Goal: Task Accomplishment & Management: Use online tool/utility

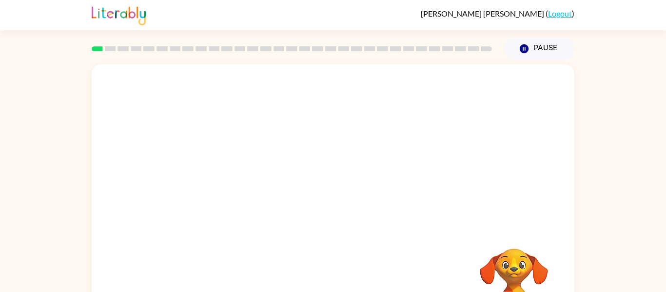
scroll to position [51, 0]
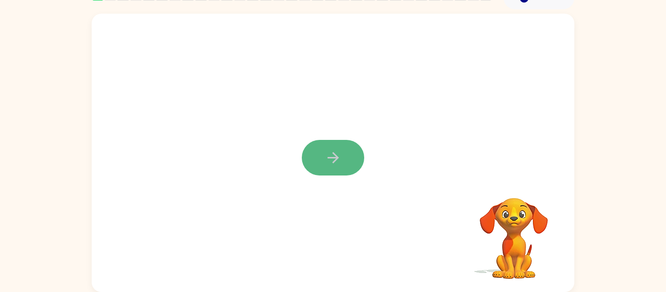
click at [338, 154] on icon "button" at bounding box center [333, 157] width 17 height 17
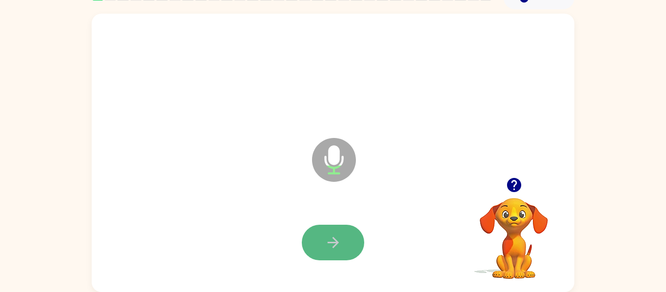
click at [340, 248] on icon "button" at bounding box center [333, 242] width 17 height 17
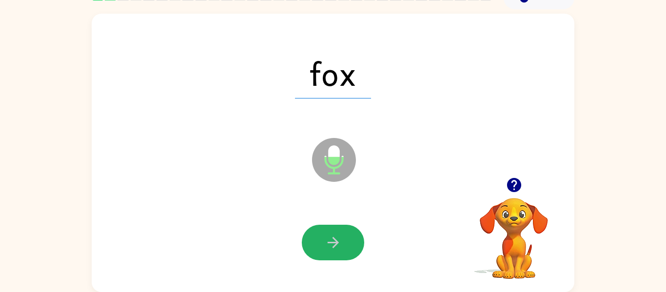
click at [340, 248] on icon "button" at bounding box center [333, 242] width 17 height 17
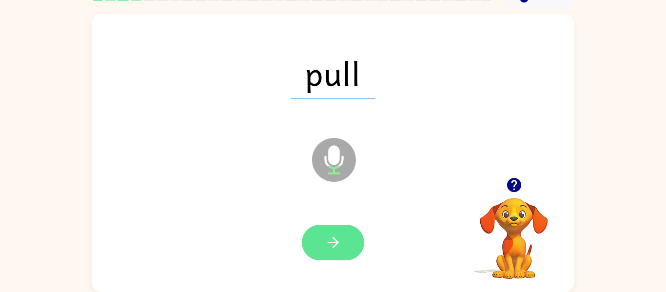
click at [342, 248] on button "button" at bounding box center [333, 243] width 62 height 36
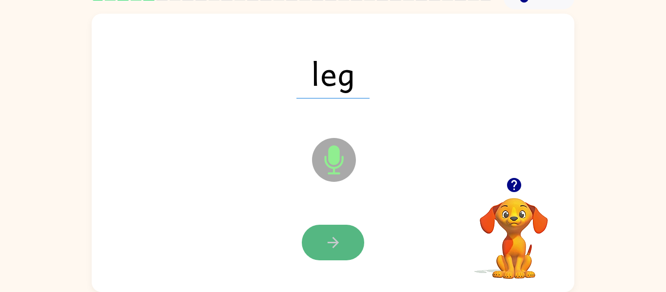
click at [342, 252] on button "button" at bounding box center [333, 243] width 62 height 36
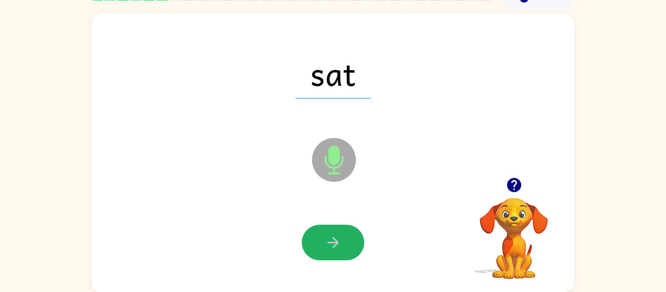
click at [342, 252] on button "button" at bounding box center [333, 243] width 62 height 36
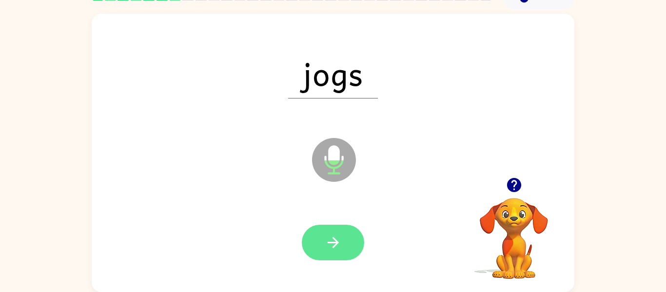
click at [341, 254] on button "button" at bounding box center [333, 243] width 62 height 36
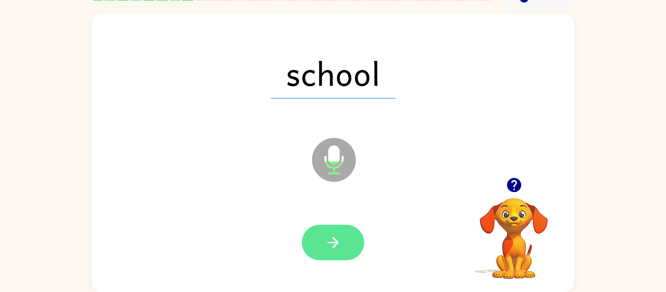
click at [341, 254] on button "button" at bounding box center [333, 243] width 62 height 36
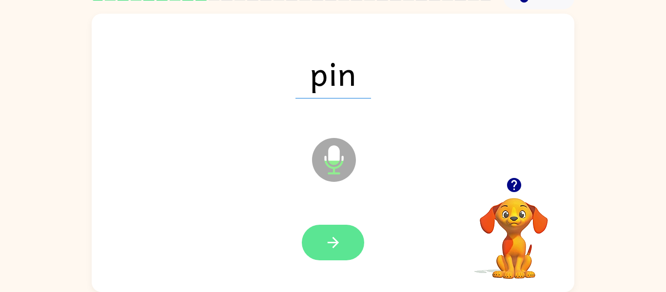
click at [341, 255] on button "button" at bounding box center [333, 243] width 62 height 36
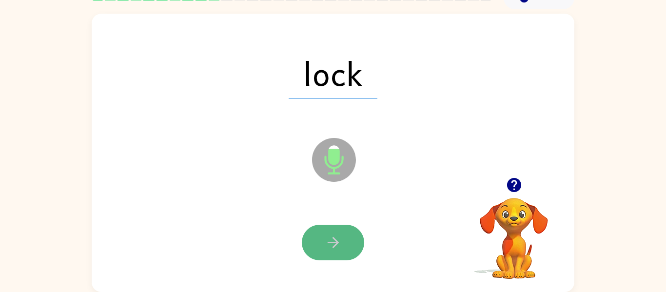
click at [341, 256] on button "button" at bounding box center [333, 243] width 62 height 36
drag, startPoint x: 341, startPoint y: 256, endPoint x: 318, endPoint y: 251, distance: 24.4
click at [318, 251] on button "button" at bounding box center [333, 243] width 62 height 36
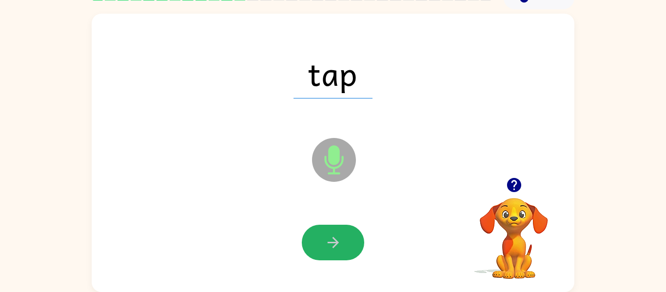
click at [318, 251] on button "button" at bounding box center [333, 243] width 62 height 36
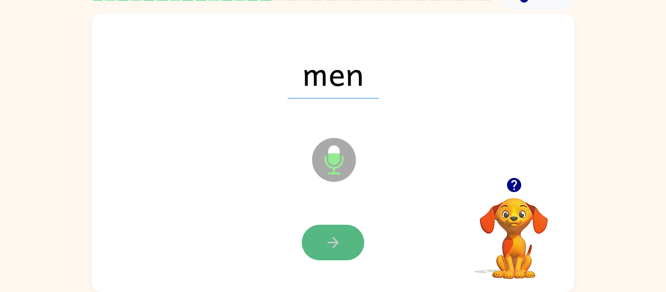
click at [321, 254] on button "button" at bounding box center [333, 243] width 62 height 36
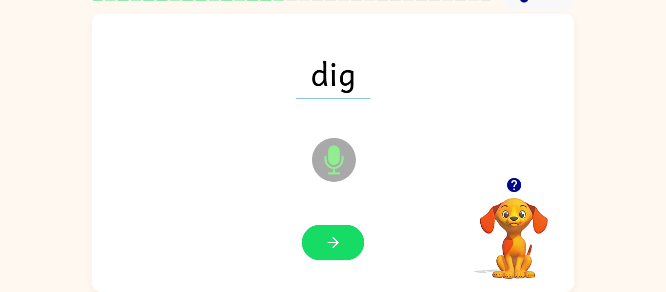
click at [321, 254] on button "button" at bounding box center [333, 243] width 62 height 36
click at [506, 182] on icon "button" at bounding box center [514, 185] width 17 height 17
click at [325, 163] on icon at bounding box center [334, 160] width 44 height 44
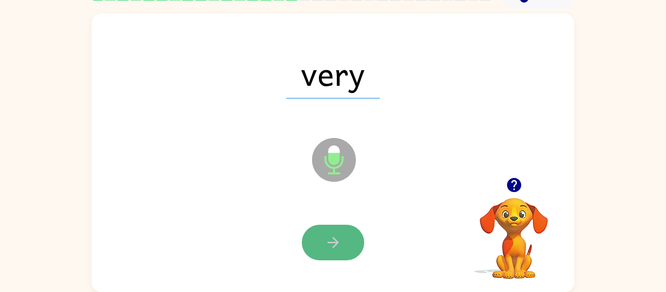
click at [342, 241] on button "button" at bounding box center [333, 243] width 62 height 36
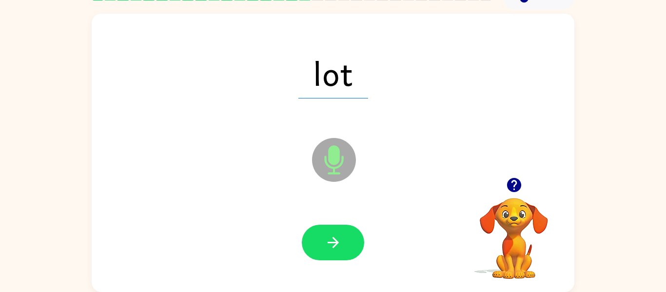
click at [342, 241] on button "button" at bounding box center [333, 243] width 62 height 36
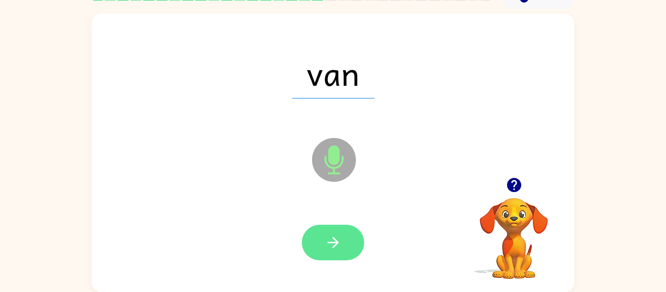
click at [341, 243] on icon "button" at bounding box center [333, 242] width 17 height 17
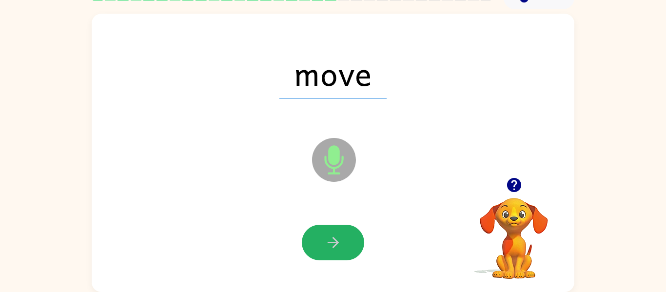
click at [341, 243] on icon "button" at bounding box center [333, 242] width 17 height 17
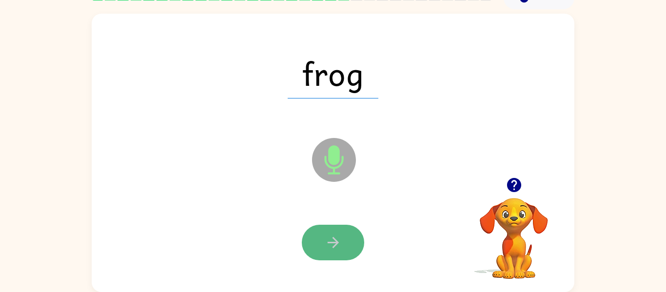
click at [343, 239] on button "button" at bounding box center [333, 243] width 62 height 36
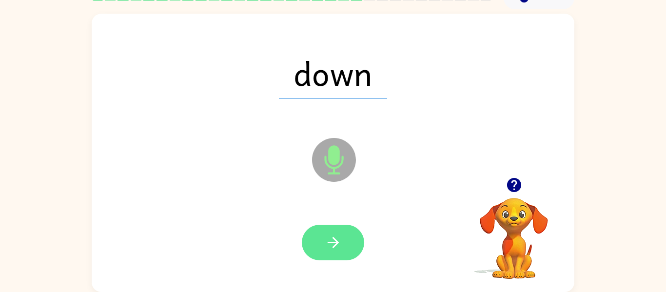
click at [342, 240] on button "button" at bounding box center [333, 243] width 62 height 36
click at [336, 241] on icon "button" at bounding box center [332, 242] width 11 height 11
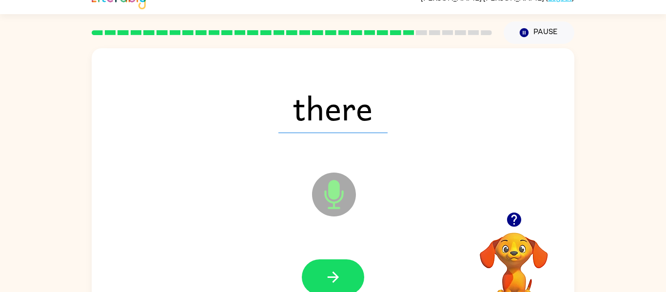
scroll to position [20, 0]
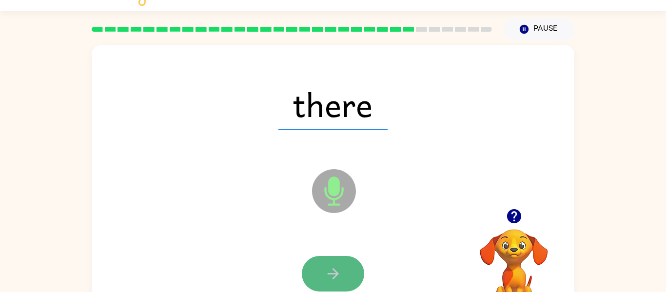
click at [343, 270] on button "button" at bounding box center [333, 274] width 62 height 36
click at [335, 278] on icon "button" at bounding box center [333, 273] width 17 height 17
click at [333, 279] on icon "button" at bounding box center [333, 273] width 17 height 17
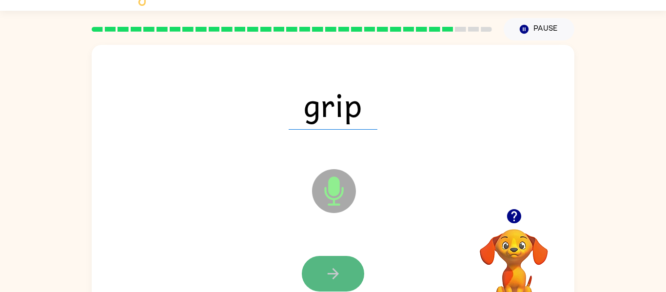
click at [334, 281] on icon "button" at bounding box center [333, 273] width 17 height 17
click at [335, 271] on icon "button" at bounding box center [332, 273] width 11 height 11
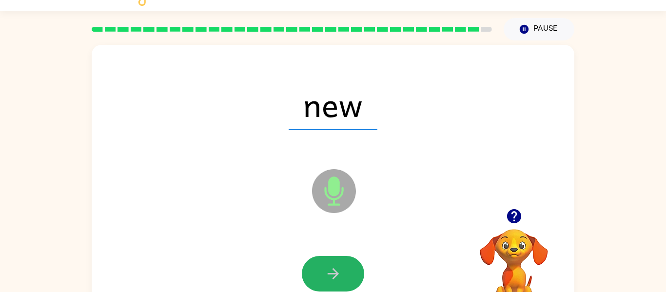
click at [335, 271] on icon "button" at bounding box center [332, 273] width 11 height 11
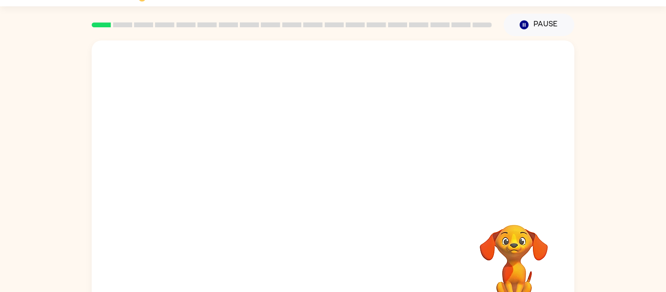
scroll to position [23, 0]
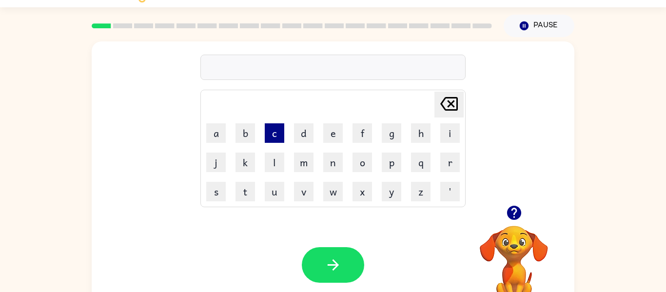
click at [268, 131] on button "c" at bounding box center [275, 133] width 20 height 20
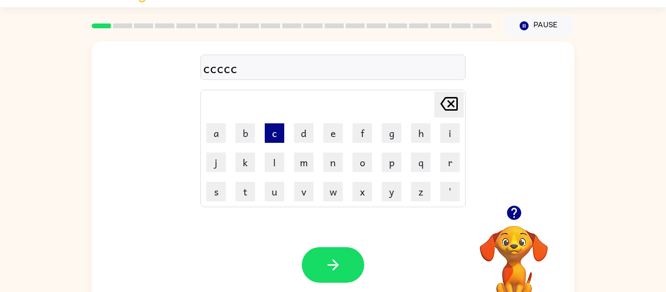
click at [268, 131] on button "c" at bounding box center [275, 133] width 20 height 20
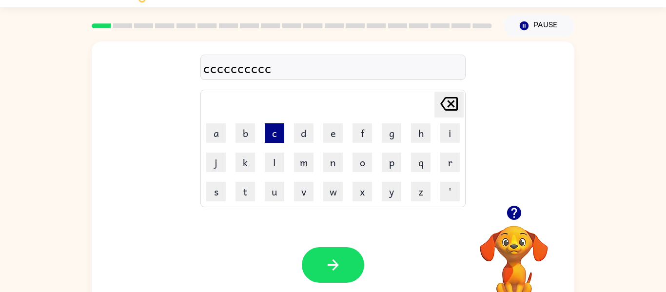
click at [268, 131] on button "c" at bounding box center [275, 133] width 20 height 20
click at [309, 128] on button "d" at bounding box center [304, 133] width 20 height 20
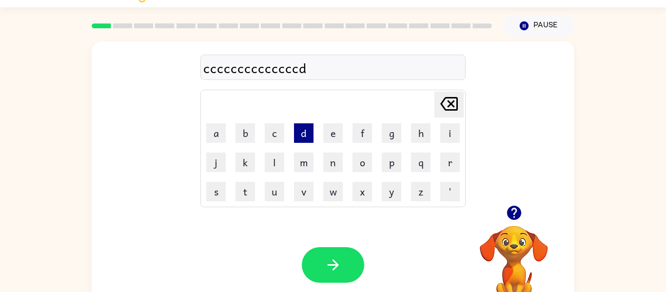
click at [309, 128] on button "d" at bounding box center [304, 133] width 20 height 20
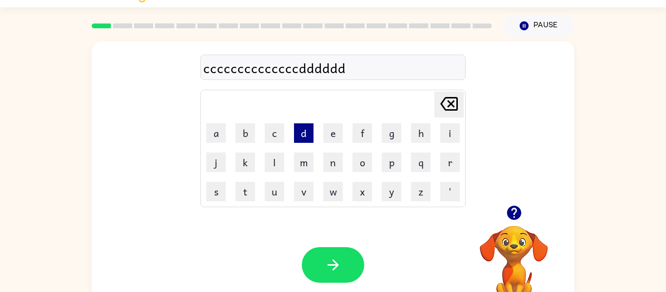
click at [309, 128] on button "d" at bounding box center [304, 133] width 20 height 20
click at [333, 133] on button "e" at bounding box center [333, 133] width 20 height 20
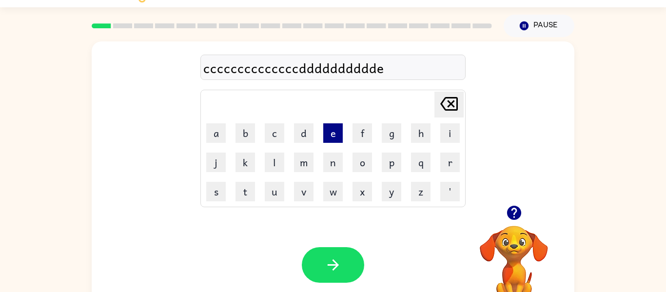
click at [333, 133] on button "e" at bounding box center [333, 133] width 20 height 20
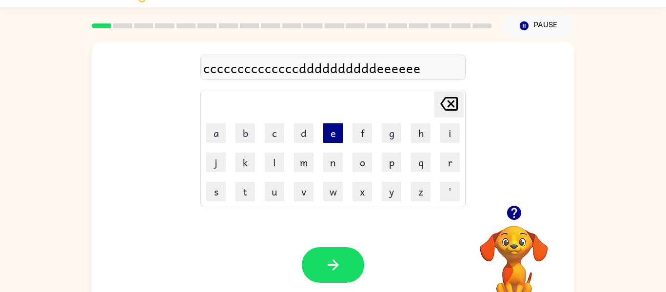
click at [333, 133] on button "e" at bounding box center [333, 133] width 20 height 20
click at [364, 136] on button "f" at bounding box center [363, 133] width 20 height 20
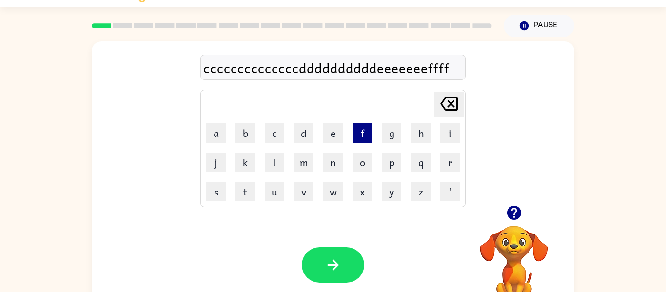
click at [364, 136] on button "f" at bounding box center [363, 133] width 20 height 20
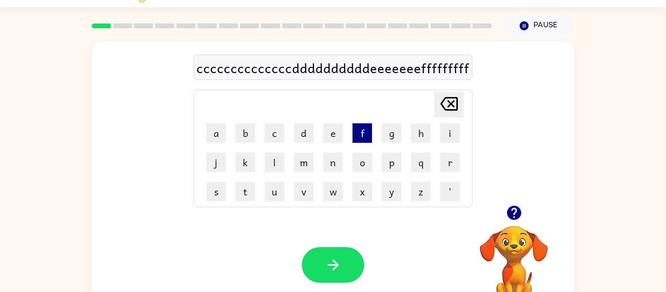
click at [364, 136] on button "f" at bounding box center [363, 133] width 20 height 20
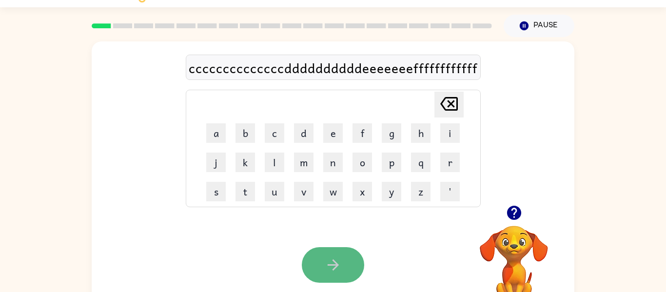
click at [344, 261] on button "button" at bounding box center [333, 265] width 62 height 36
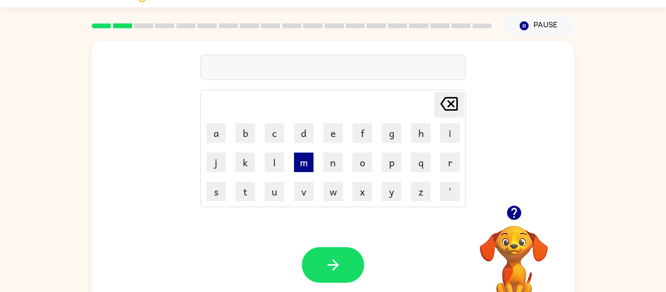
click at [307, 161] on button "m" at bounding box center [304, 163] width 20 height 20
click at [278, 191] on button "u" at bounding box center [275, 192] width 20 height 20
click at [272, 139] on button "c" at bounding box center [275, 133] width 20 height 20
click at [446, 108] on icon "Delete Delete last character input" at bounding box center [449, 103] width 23 height 23
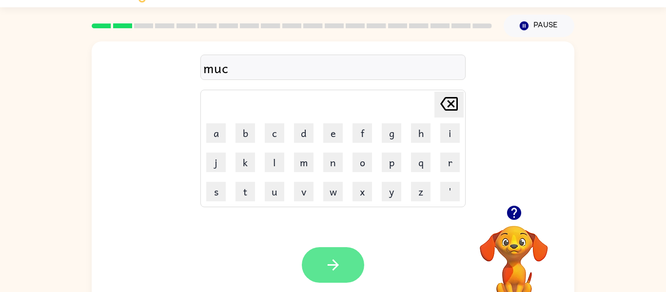
click at [343, 261] on button "button" at bounding box center [333, 265] width 62 height 36
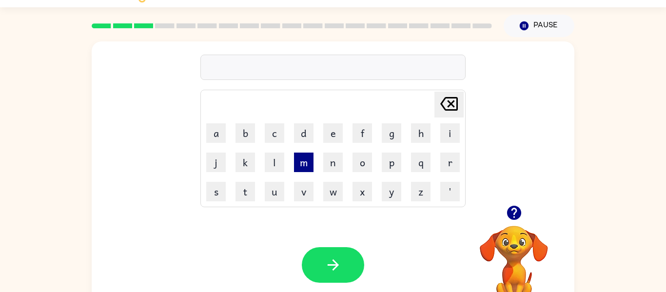
click at [299, 165] on button "m" at bounding box center [304, 163] width 20 height 20
click at [447, 100] on icon "Delete Delete last character input" at bounding box center [449, 103] width 23 height 23
click at [518, 212] on icon "button" at bounding box center [514, 213] width 14 height 14
click at [311, 159] on button "m" at bounding box center [304, 163] width 20 height 20
click at [212, 130] on button "a" at bounding box center [216, 133] width 20 height 20
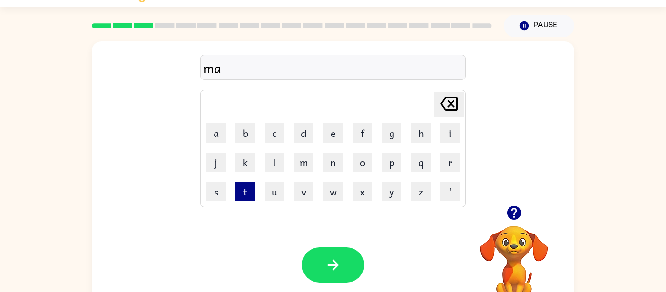
click at [242, 191] on button "t" at bounding box center [246, 192] width 20 height 20
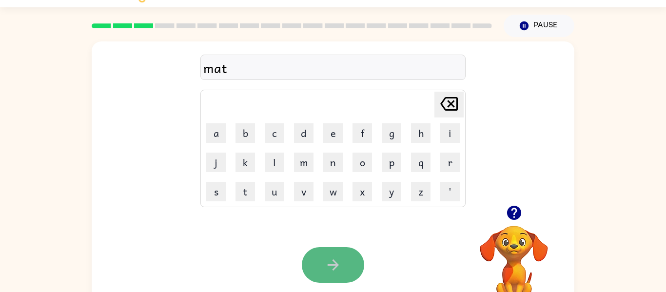
click at [318, 273] on button "button" at bounding box center [333, 265] width 62 height 36
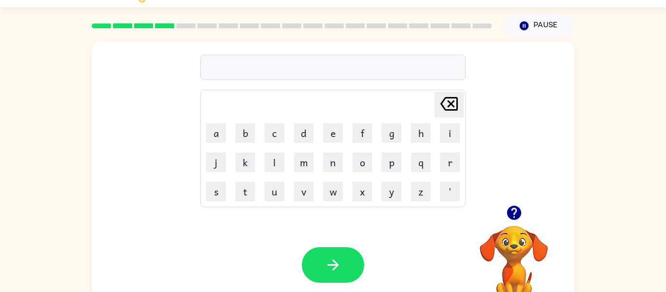
click at [516, 211] on icon "button" at bounding box center [514, 212] width 17 height 17
click at [513, 212] on icon "button" at bounding box center [514, 213] width 14 height 14
click at [388, 161] on button "p" at bounding box center [392, 163] width 20 height 20
click at [511, 212] on icon "button" at bounding box center [514, 213] width 14 height 14
click at [212, 134] on button "a" at bounding box center [216, 133] width 20 height 20
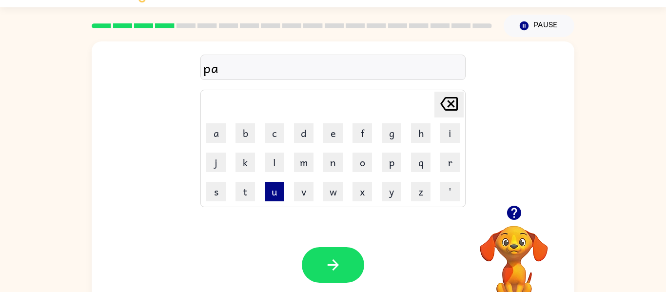
click at [275, 188] on button "u" at bounding box center [275, 192] width 20 height 20
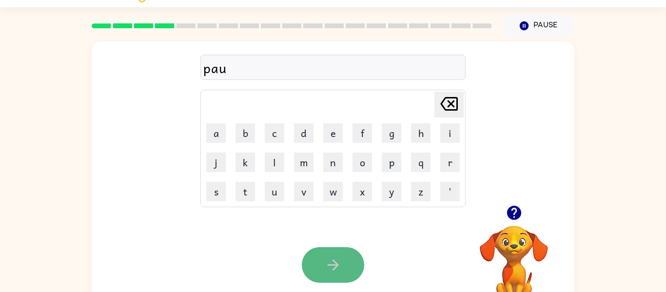
click at [335, 274] on button "button" at bounding box center [333, 265] width 62 height 36
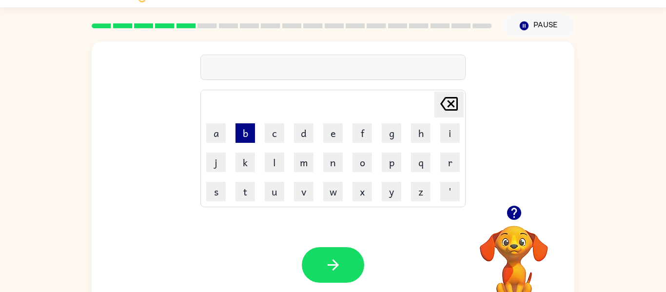
click at [239, 137] on button "b" at bounding box center [246, 133] width 20 height 20
click at [335, 136] on button "e" at bounding box center [333, 133] width 20 height 20
click at [396, 132] on button "g" at bounding box center [392, 133] width 20 height 20
click at [455, 97] on icon at bounding box center [450, 104] width 18 height 14
click at [280, 128] on button "c" at bounding box center [275, 133] width 20 height 20
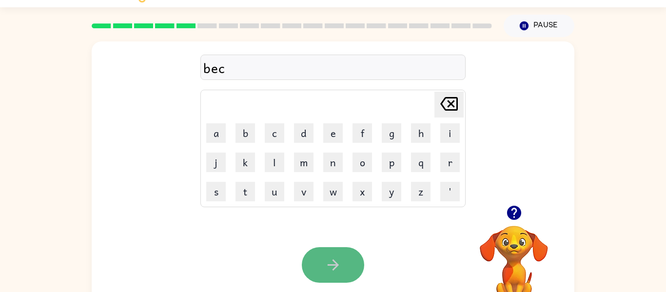
click at [341, 274] on button "button" at bounding box center [333, 265] width 62 height 36
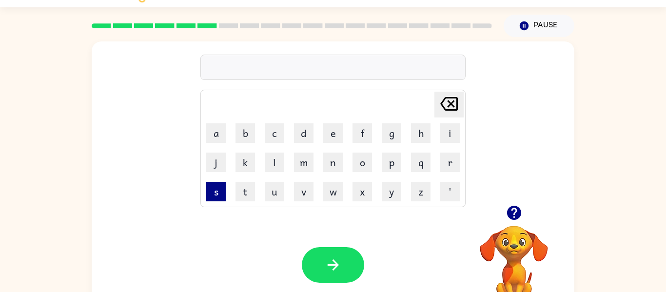
click at [216, 185] on button "s" at bounding box center [216, 192] width 20 height 20
click at [360, 160] on button "o" at bounding box center [363, 163] width 20 height 20
click at [249, 191] on button "t" at bounding box center [246, 192] width 20 height 20
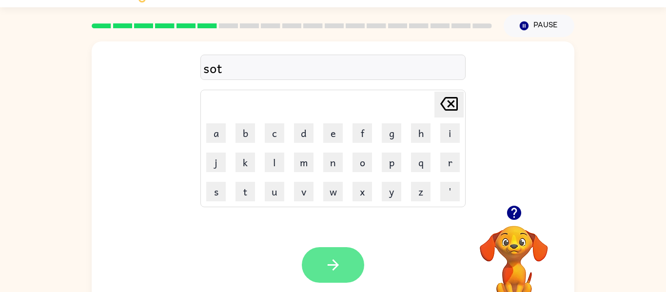
click at [338, 258] on icon "button" at bounding box center [333, 265] width 17 height 17
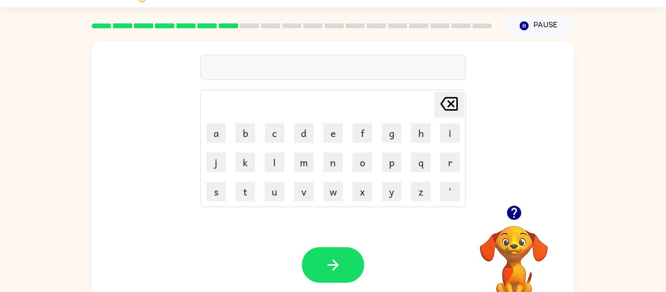
click at [512, 219] on icon "button" at bounding box center [514, 213] width 14 height 14
click at [213, 188] on button "s" at bounding box center [216, 192] width 20 height 20
click at [293, 161] on td "m" at bounding box center [304, 162] width 28 height 28
click at [337, 157] on button "n" at bounding box center [333, 163] width 20 height 20
click at [308, 168] on button "m" at bounding box center [304, 163] width 20 height 20
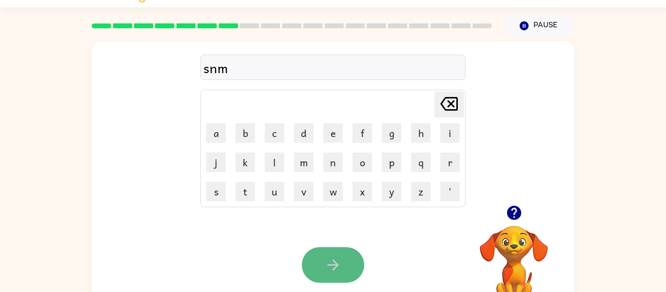
click at [341, 271] on icon "button" at bounding box center [333, 265] width 17 height 17
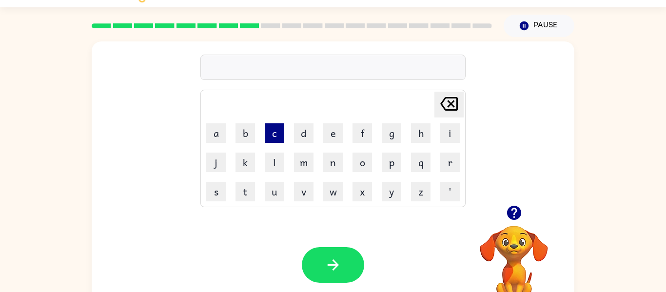
click at [278, 128] on button "c" at bounding box center [275, 133] width 20 height 20
click at [365, 156] on button "o" at bounding box center [363, 163] width 20 height 20
click at [271, 126] on button "c" at bounding box center [275, 133] width 20 height 20
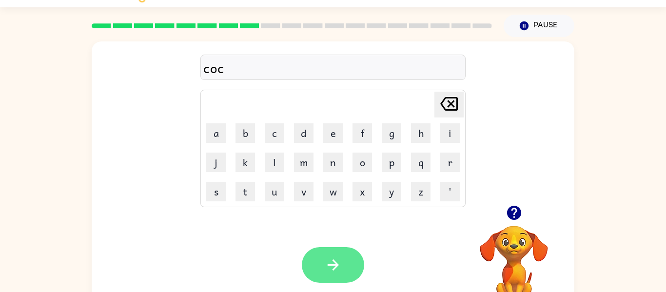
click at [339, 260] on icon "button" at bounding box center [333, 265] width 17 height 17
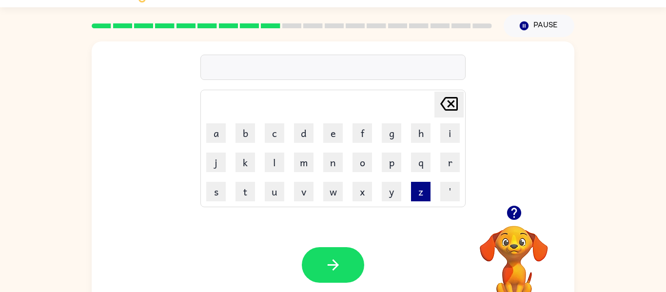
click at [426, 189] on button "z" at bounding box center [421, 192] width 20 height 20
click at [338, 135] on button "e" at bounding box center [333, 133] width 20 height 20
click at [510, 215] on icon "button" at bounding box center [514, 213] width 14 height 14
click at [508, 210] on icon "button" at bounding box center [514, 213] width 14 height 14
click at [394, 158] on button "p" at bounding box center [392, 163] width 20 height 20
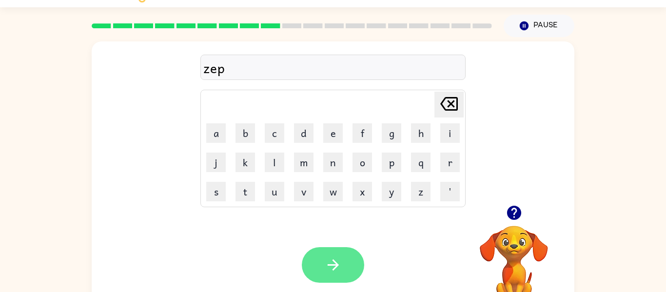
click at [346, 270] on button "button" at bounding box center [333, 265] width 62 height 36
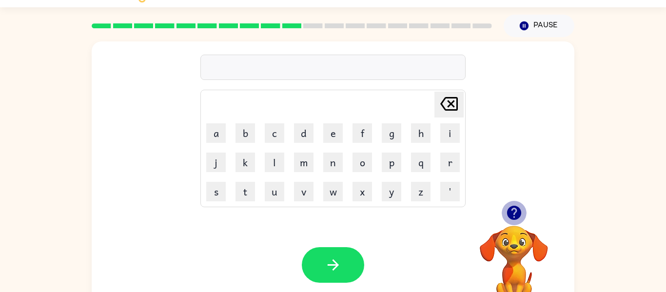
click at [512, 212] on icon "button" at bounding box center [514, 213] width 14 height 14
click at [391, 133] on button "g" at bounding box center [392, 133] width 20 height 20
click at [447, 105] on icon "Delete Delete last character input" at bounding box center [449, 103] width 23 height 23
click at [214, 164] on button "j" at bounding box center [216, 163] width 20 height 20
click at [221, 135] on button "a" at bounding box center [216, 133] width 20 height 20
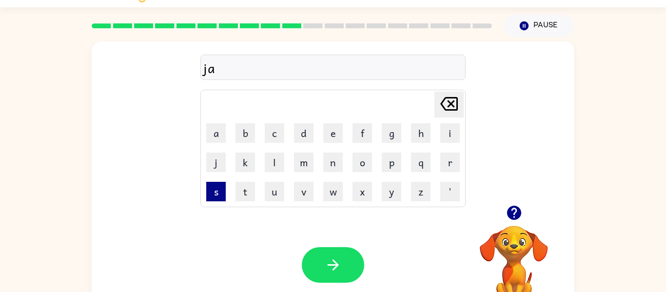
click at [218, 183] on button "s" at bounding box center [216, 192] width 20 height 20
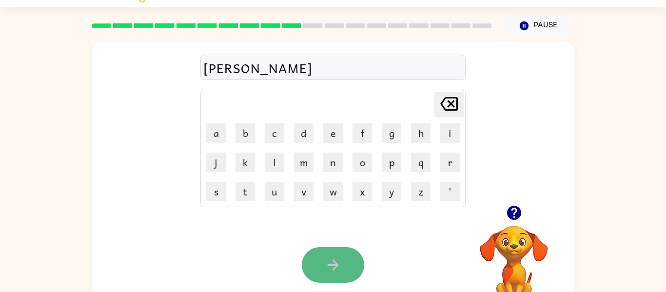
click at [335, 259] on icon "button" at bounding box center [333, 265] width 17 height 17
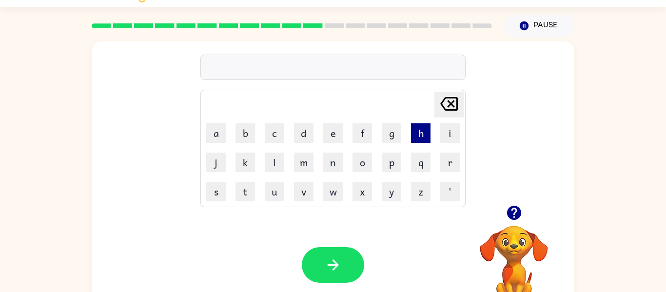
click at [418, 127] on button "h" at bounding box center [421, 133] width 20 height 20
click at [337, 131] on button "e" at bounding box center [333, 133] width 20 height 20
click at [453, 100] on icon "Delete Delete last character input" at bounding box center [449, 103] width 23 height 23
click at [337, 165] on button "n" at bounding box center [333, 163] width 20 height 20
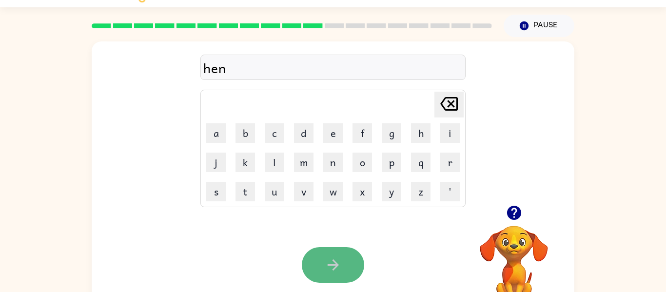
click at [349, 262] on button "button" at bounding box center [333, 265] width 62 height 36
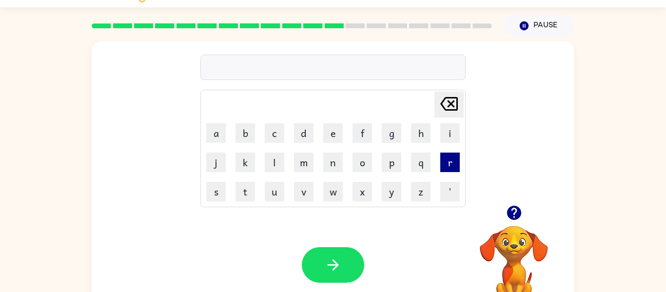
click at [451, 161] on button "r" at bounding box center [451, 163] width 20 height 20
click at [337, 128] on button "e" at bounding box center [333, 133] width 20 height 20
click at [386, 168] on button "p" at bounding box center [392, 163] width 20 height 20
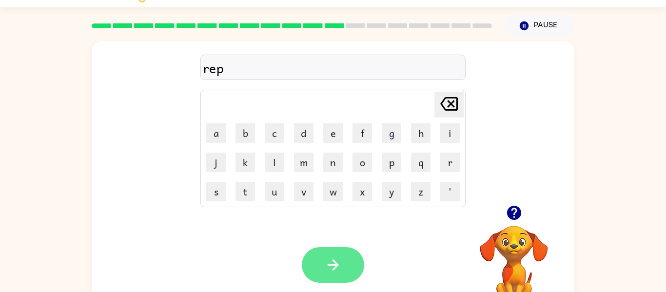
click at [335, 254] on button "button" at bounding box center [333, 265] width 62 height 36
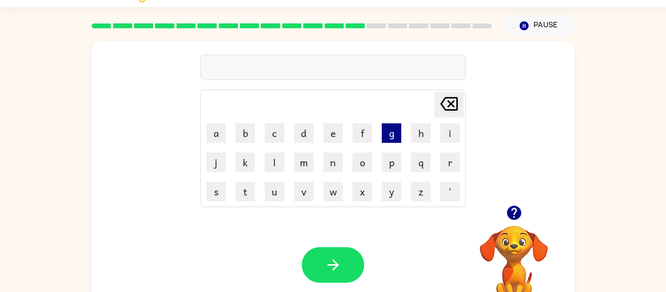
click at [388, 134] on button "g" at bounding box center [392, 133] width 20 height 20
click at [365, 160] on button "o" at bounding box center [363, 163] width 20 height 20
click at [250, 192] on button "t" at bounding box center [246, 192] width 20 height 20
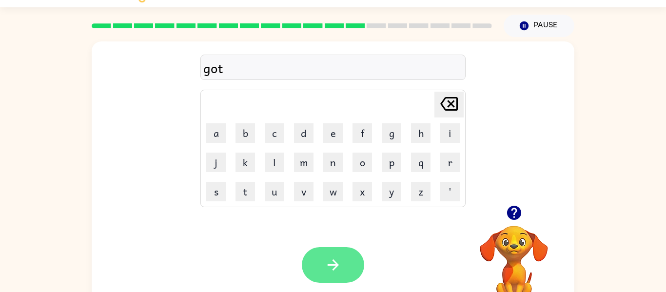
click at [334, 263] on icon "button" at bounding box center [333, 265] width 17 height 17
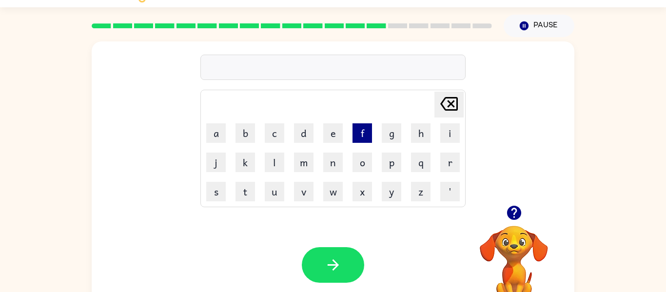
click at [363, 134] on button "f" at bounding box center [363, 133] width 20 height 20
click at [220, 134] on button "a" at bounding box center [216, 133] width 20 height 20
click at [223, 185] on button "s" at bounding box center [216, 192] width 20 height 20
click at [242, 191] on button "t" at bounding box center [246, 192] width 20 height 20
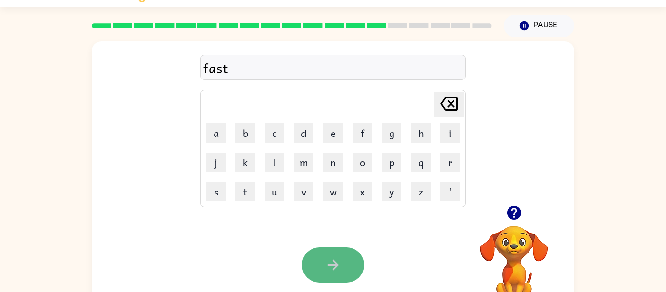
click at [342, 261] on button "button" at bounding box center [333, 265] width 62 height 36
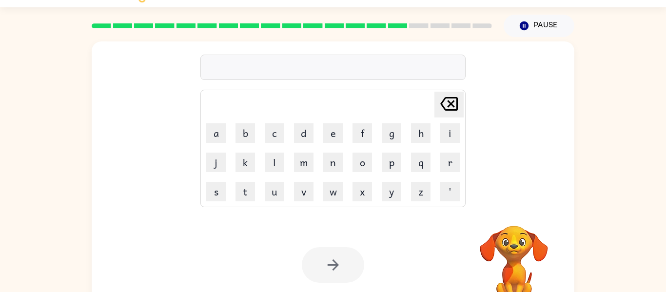
click at [342, 261] on div at bounding box center [333, 265] width 62 height 36
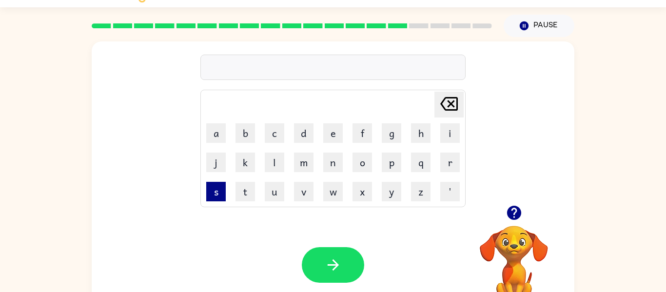
click at [222, 187] on button "s" at bounding box center [216, 192] width 20 height 20
click at [329, 128] on button "e" at bounding box center [333, 133] width 20 height 20
click at [512, 216] on icon "button" at bounding box center [514, 213] width 14 height 14
click at [223, 183] on button "s" at bounding box center [216, 192] width 20 height 20
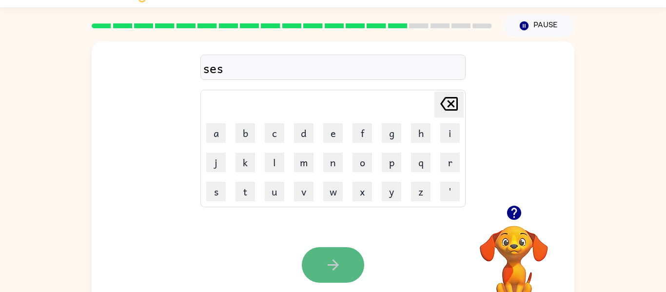
click at [332, 272] on icon "button" at bounding box center [333, 265] width 17 height 17
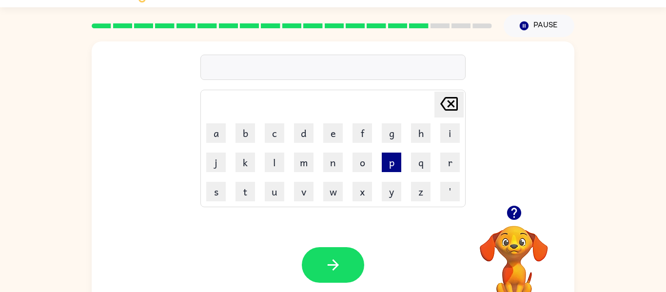
click at [388, 159] on button "p" at bounding box center [392, 163] width 20 height 20
click at [517, 210] on icon "button" at bounding box center [514, 213] width 14 height 14
click at [221, 129] on button "a" at bounding box center [216, 133] width 20 height 20
click at [523, 208] on button "button" at bounding box center [514, 212] width 25 height 25
click at [339, 164] on button "n" at bounding box center [333, 163] width 20 height 20
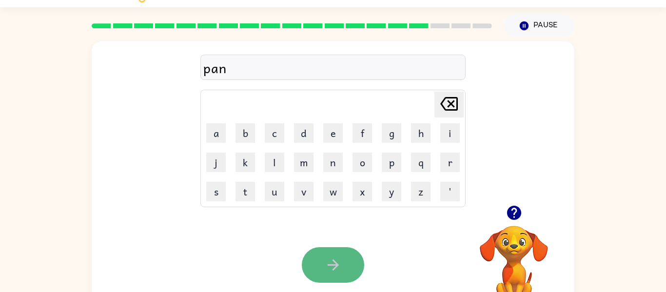
click at [356, 269] on button "button" at bounding box center [333, 265] width 62 height 36
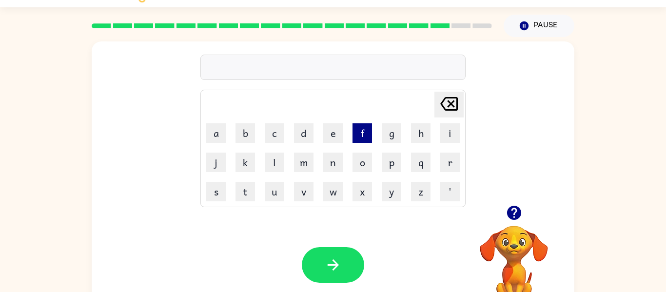
click at [364, 131] on button "f" at bounding box center [363, 133] width 20 height 20
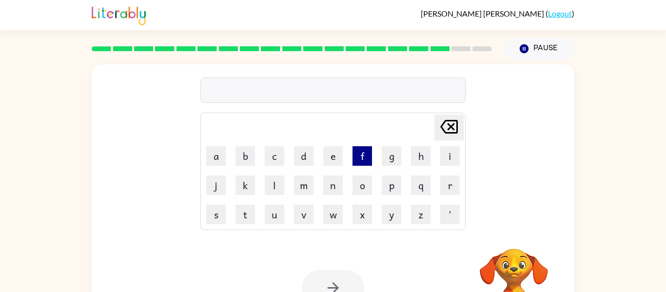
click at [354, 150] on button "f" at bounding box center [363, 156] width 20 height 20
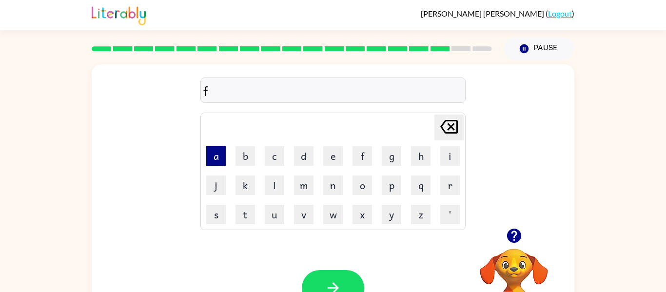
click at [214, 157] on button "a" at bounding box center [216, 156] width 20 height 20
click at [445, 122] on icon at bounding box center [450, 127] width 18 height 14
click at [336, 153] on button "e" at bounding box center [333, 156] width 20 height 20
click at [303, 155] on button "d" at bounding box center [304, 156] width 20 height 20
click at [353, 280] on button "button" at bounding box center [333, 288] width 62 height 36
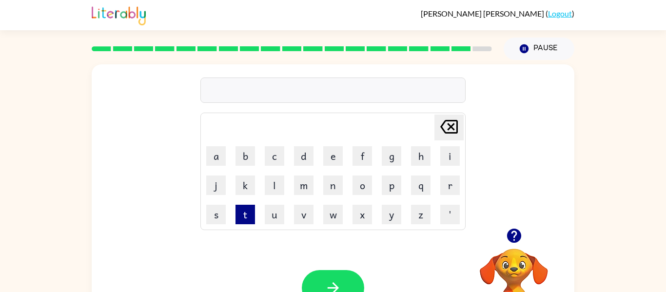
click at [253, 220] on button "t" at bounding box center [246, 215] width 20 height 20
click at [518, 234] on icon "button" at bounding box center [514, 236] width 14 height 14
click at [361, 183] on button "o" at bounding box center [363, 186] width 20 height 20
click at [390, 189] on button "p" at bounding box center [392, 186] width 20 height 20
click at [352, 275] on button "button" at bounding box center [333, 288] width 62 height 36
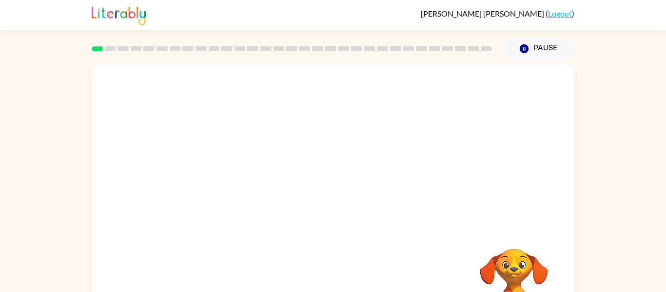
scroll to position [51, 0]
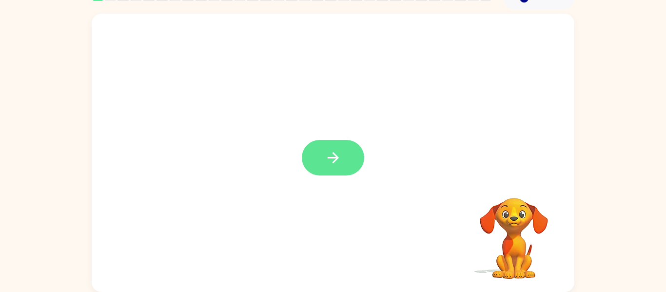
click at [315, 148] on button "button" at bounding box center [333, 158] width 62 height 36
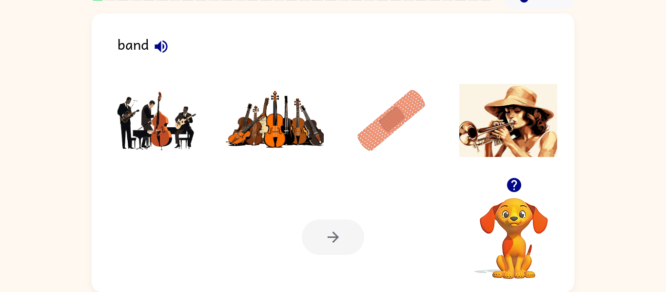
click at [285, 116] on img at bounding box center [275, 120] width 99 height 73
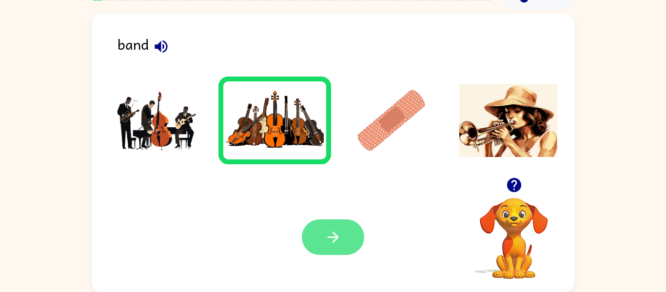
click at [343, 239] on button "button" at bounding box center [333, 238] width 62 height 36
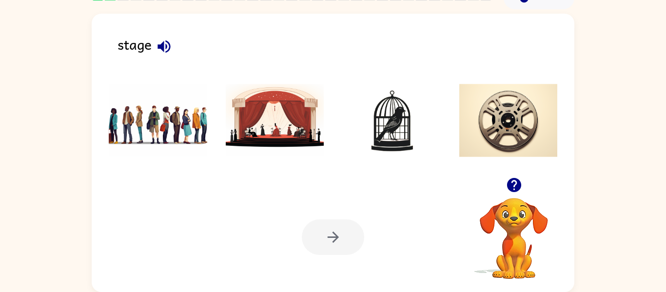
click at [516, 189] on icon "button" at bounding box center [514, 185] width 14 height 14
click at [165, 45] on icon "button" at bounding box center [164, 46] width 17 height 17
click at [288, 130] on img at bounding box center [275, 120] width 99 height 73
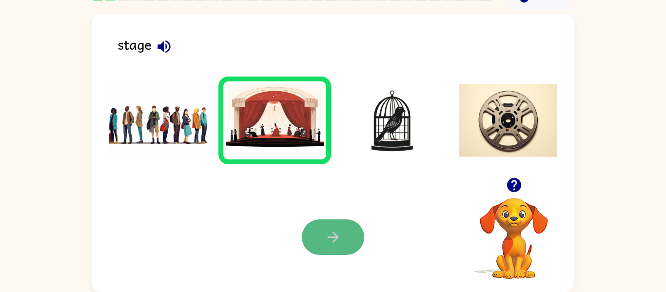
click at [338, 240] on icon "button" at bounding box center [333, 237] width 17 height 17
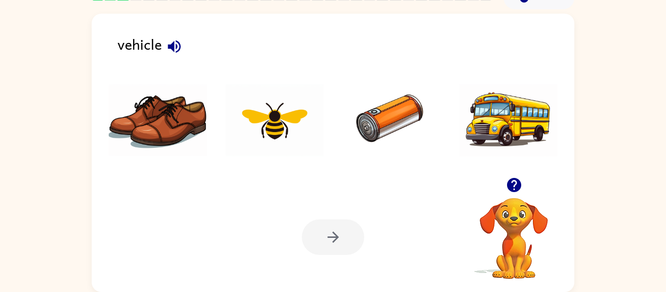
click at [169, 47] on icon "button" at bounding box center [174, 46] width 13 height 13
click at [481, 122] on img at bounding box center [509, 120] width 99 height 73
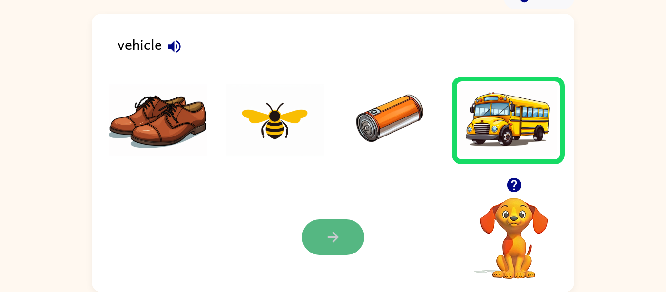
click at [333, 225] on button "button" at bounding box center [333, 238] width 62 height 36
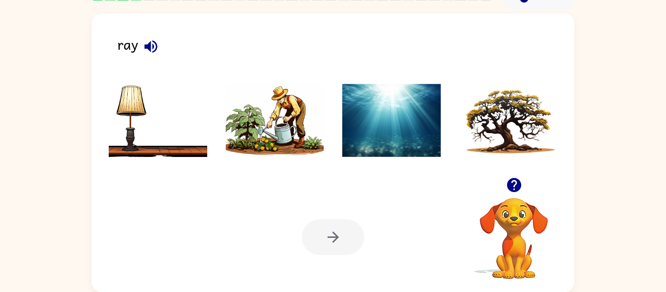
click at [123, 48] on div "ray" at bounding box center [346, 48] width 457 height 31
click at [144, 50] on icon "button" at bounding box center [150, 46] width 17 height 17
click at [201, 123] on img at bounding box center [158, 120] width 99 height 73
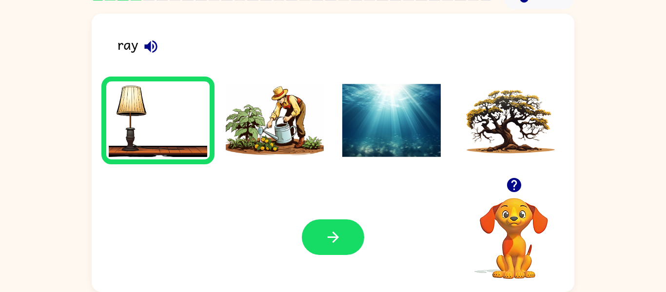
click at [302, 138] on img at bounding box center [275, 120] width 99 height 73
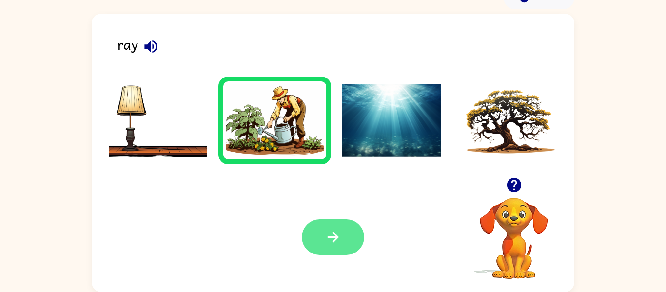
click at [337, 225] on button "button" at bounding box center [333, 238] width 62 height 36
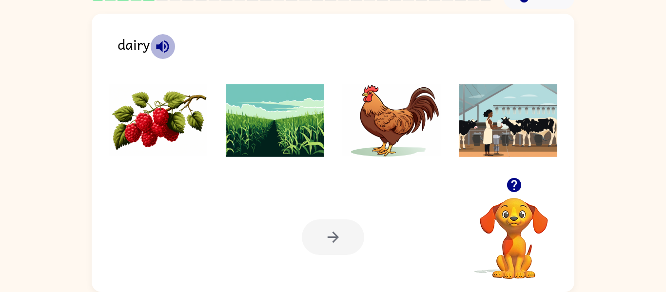
click at [166, 43] on icon "button" at bounding box center [162, 46] width 17 height 17
click at [427, 101] on img at bounding box center [391, 120] width 99 height 73
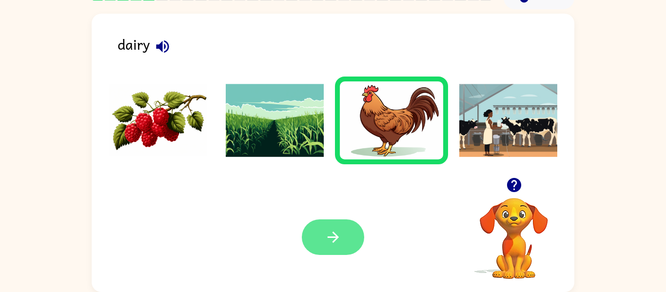
click at [338, 226] on button "button" at bounding box center [333, 238] width 62 height 36
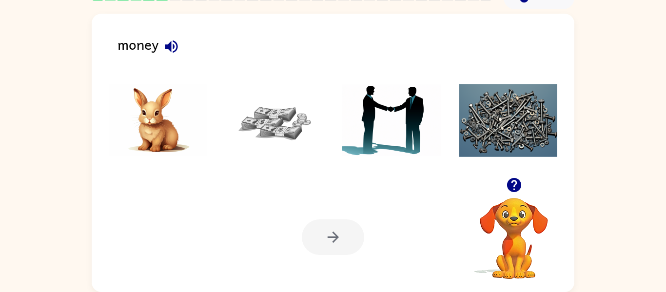
click at [174, 50] on icon "button" at bounding box center [171, 46] width 17 height 17
click at [275, 131] on img at bounding box center [275, 120] width 99 height 73
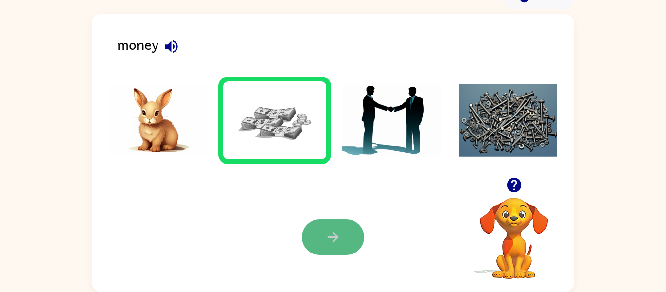
click at [341, 248] on button "button" at bounding box center [333, 238] width 62 height 36
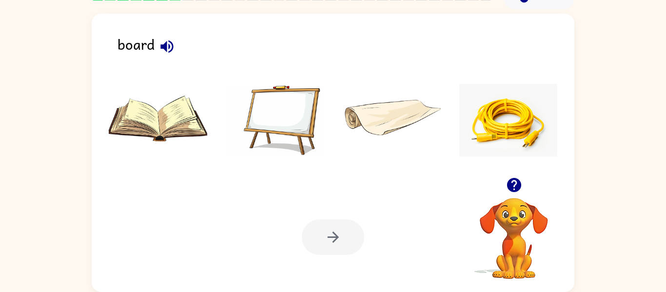
click at [167, 43] on icon "button" at bounding box center [167, 46] width 17 height 17
click at [282, 120] on img at bounding box center [275, 120] width 99 height 73
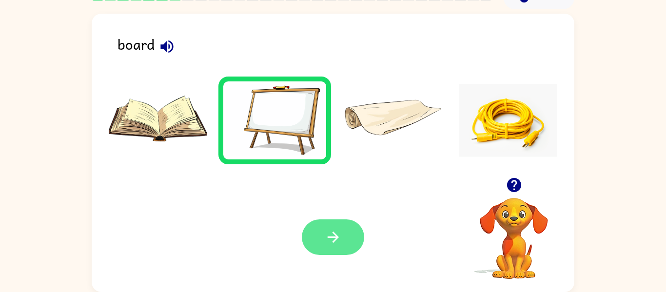
click at [333, 252] on button "button" at bounding box center [333, 238] width 62 height 36
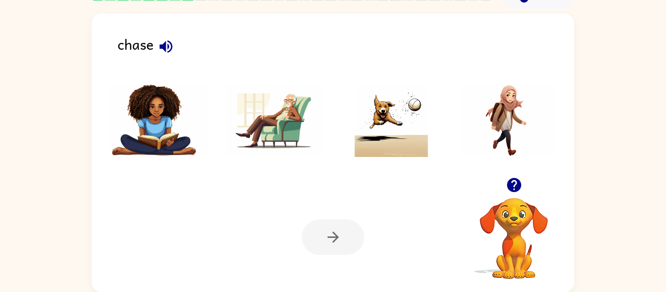
click at [165, 41] on icon "button" at bounding box center [166, 46] width 13 height 13
click at [367, 133] on img at bounding box center [391, 120] width 99 height 73
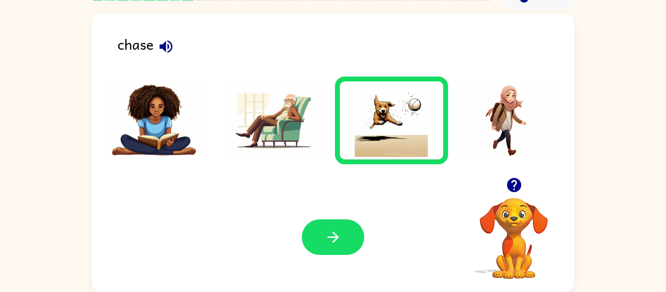
click at [349, 217] on div "Your browser must support playing .mp4 files to use Literably. Please try using…" at bounding box center [333, 237] width 483 height 110
click at [345, 236] on button "button" at bounding box center [333, 238] width 62 height 36
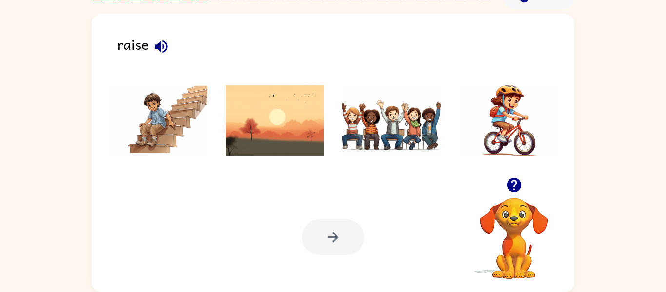
click at [166, 42] on icon "button" at bounding box center [161, 46] width 17 height 17
click at [364, 119] on img at bounding box center [391, 120] width 99 height 73
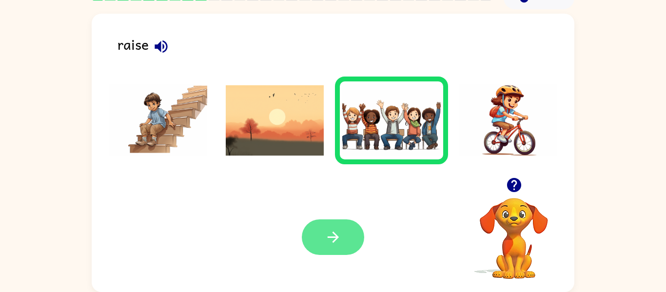
click at [331, 239] on icon "button" at bounding box center [333, 237] width 17 height 17
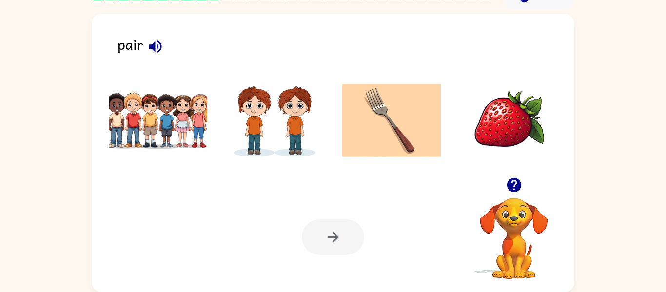
click at [158, 40] on icon "button" at bounding box center [155, 46] width 17 height 17
click at [165, 111] on img at bounding box center [158, 120] width 99 height 73
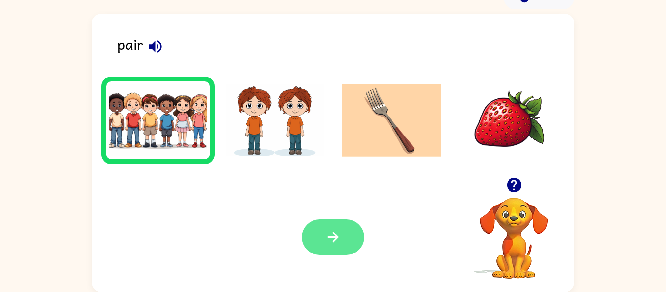
click at [333, 240] on icon "button" at bounding box center [333, 237] width 17 height 17
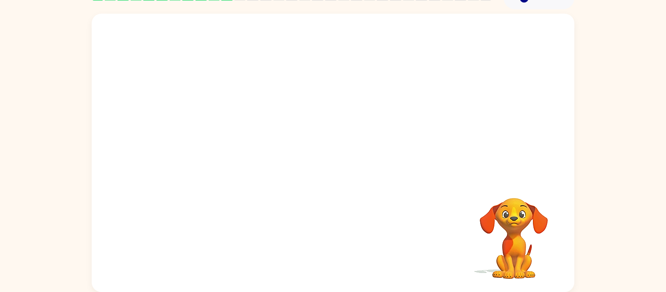
click at [225, 77] on video "Your browser must support playing .mp4 files to use Literably. Please try using…" at bounding box center [333, 96] width 483 height 164
click at [229, 72] on video "Your browser must support playing .mp4 files to use Literably. Please try using…" at bounding box center [333, 96] width 483 height 164
click at [345, 160] on button "button" at bounding box center [333, 158] width 62 height 36
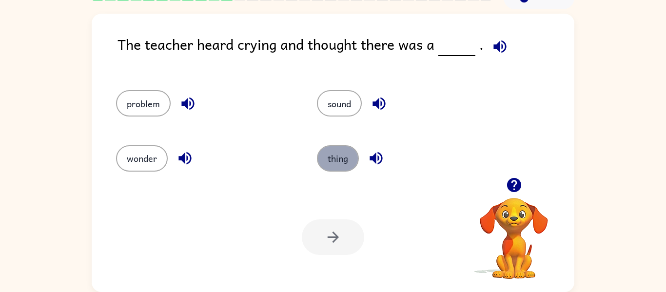
click at [341, 151] on button "thing" at bounding box center [338, 158] width 42 height 26
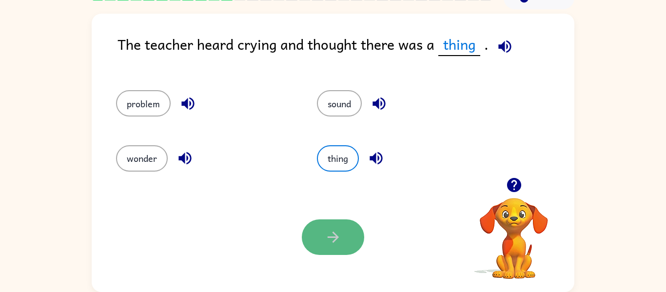
click at [351, 233] on button "button" at bounding box center [333, 238] width 62 height 36
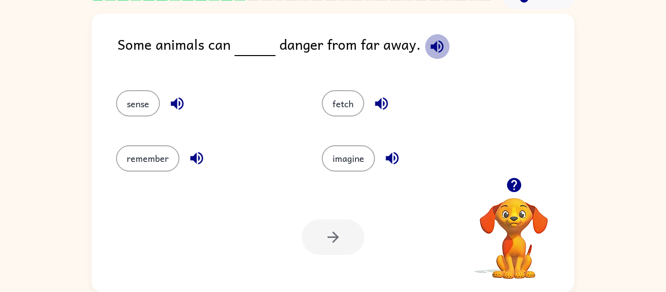
click at [436, 44] on icon "button" at bounding box center [437, 46] width 17 height 17
click at [165, 159] on button "remember" at bounding box center [147, 158] width 63 height 26
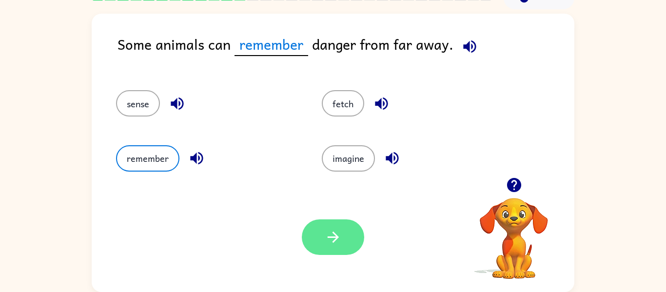
click at [328, 220] on button "button" at bounding box center [333, 238] width 62 height 36
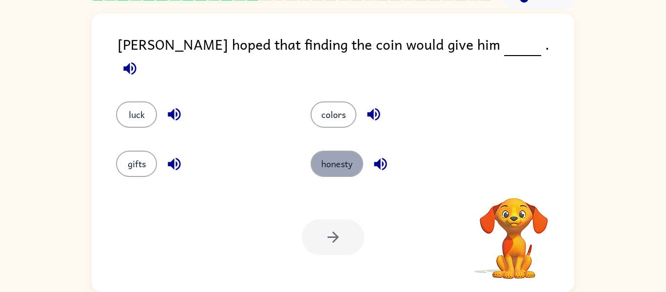
click at [337, 167] on button "honesty" at bounding box center [337, 164] width 53 height 26
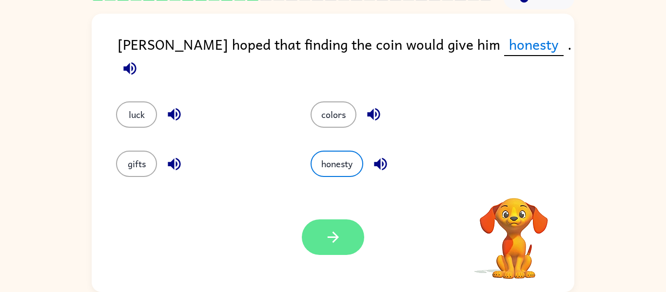
click at [336, 232] on icon "button" at bounding box center [333, 237] width 17 height 17
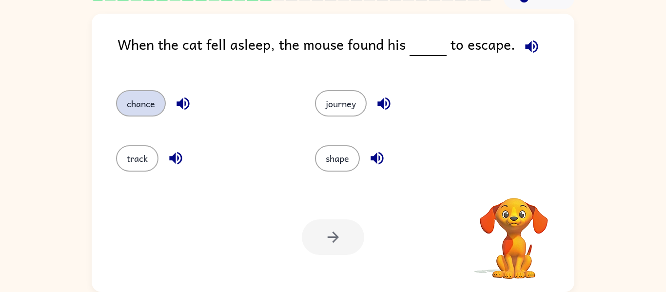
click at [129, 95] on button "chance" at bounding box center [141, 103] width 50 height 26
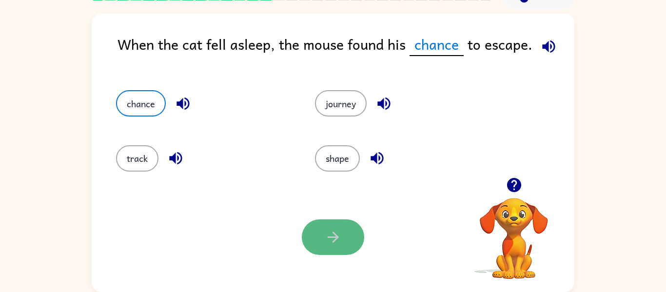
click at [338, 229] on icon "button" at bounding box center [333, 237] width 17 height 17
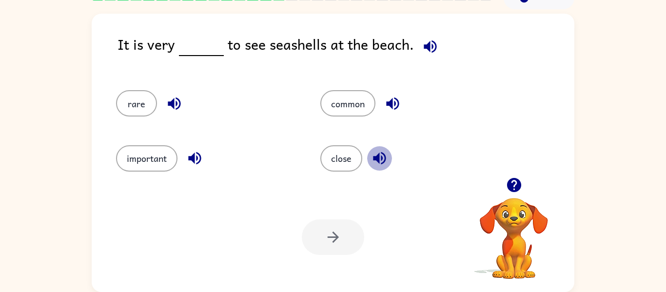
click at [379, 160] on icon "button" at bounding box center [379, 158] width 13 height 13
click at [426, 40] on icon "button" at bounding box center [430, 46] width 17 height 17
click at [391, 100] on icon "button" at bounding box center [392, 104] width 13 height 13
click at [328, 108] on button "common" at bounding box center [348, 103] width 55 height 26
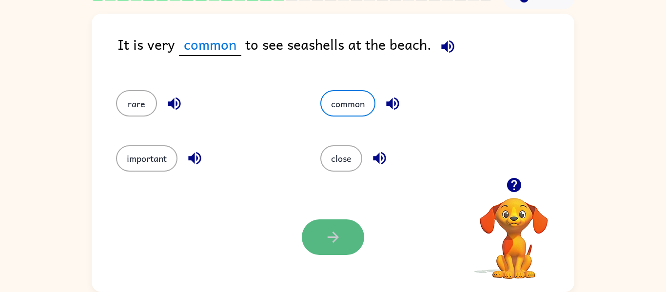
click at [345, 240] on button "button" at bounding box center [333, 238] width 62 height 36
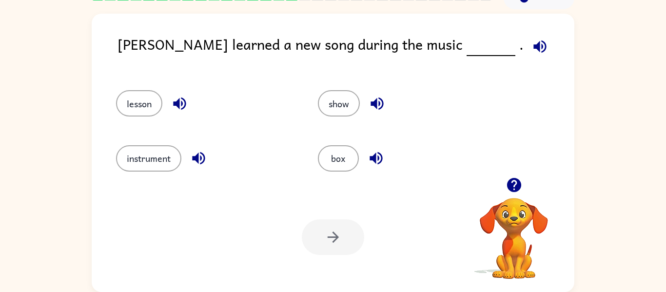
click at [321, 92] on div "show" at bounding box center [408, 103] width 180 height 26
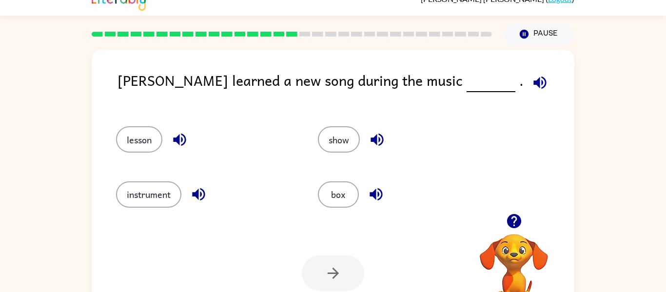
scroll to position [0, 0]
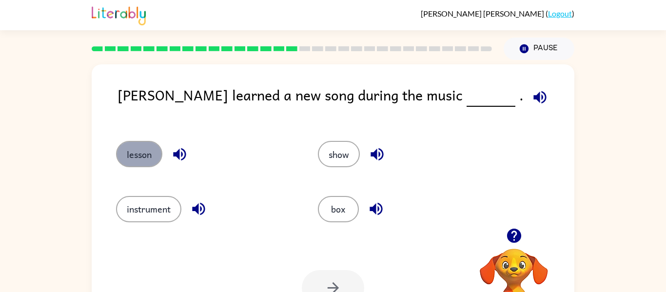
click at [155, 157] on button "lesson" at bounding box center [139, 154] width 46 height 26
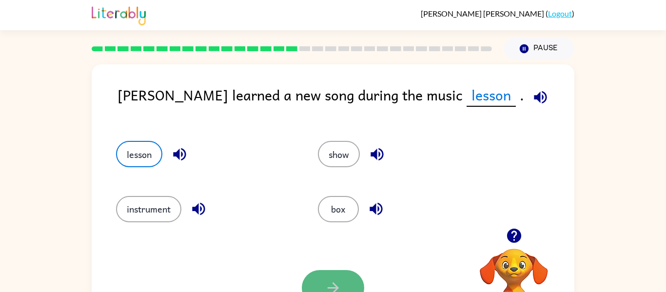
click at [325, 280] on icon "button" at bounding box center [333, 288] width 17 height 17
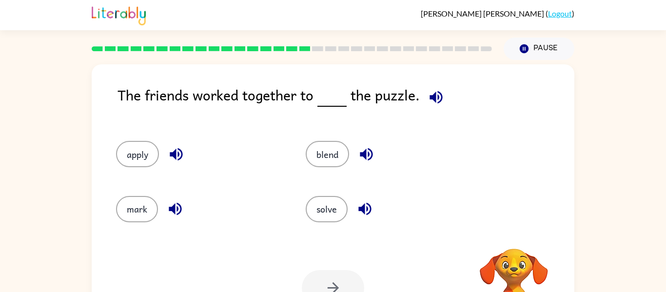
click at [520, 275] on video "Your browser must support playing .mp4 files to use Literably. Please try using…" at bounding box center [514, 283] width 98 height 98
click at [317, 157] on button "blend" at bounding box center [327, 154] width 43 height 26
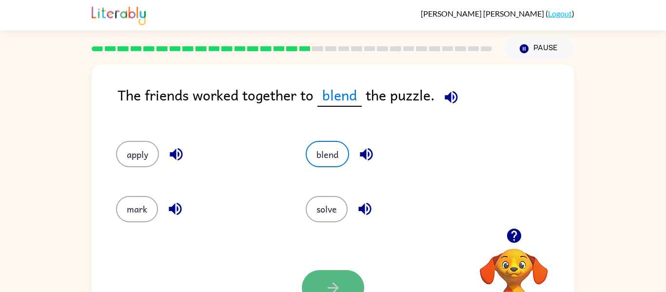
click at [357, 282] on button "button" at bounding box center [333, 288] width 62 height 36
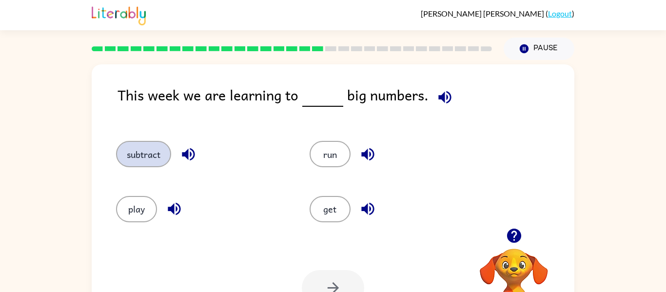
click at [140, 152] on button "subtract" at bounding box center [143, 154] width 55 height 26
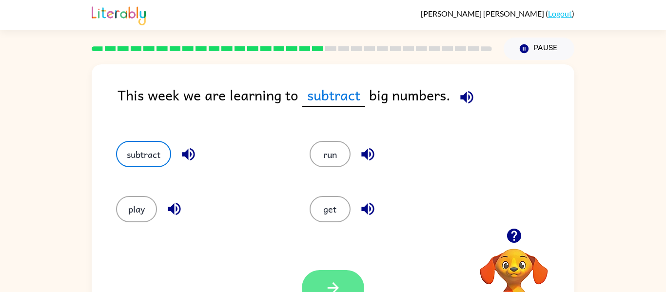
click at [321, 282] on button "button" at bounding box center [333, 288] width 62 height 36
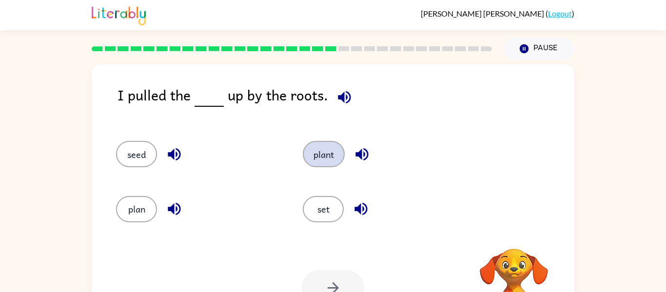
click at [318, 159] on button "plant" at bounding box center [324, 154] width 42 height 26
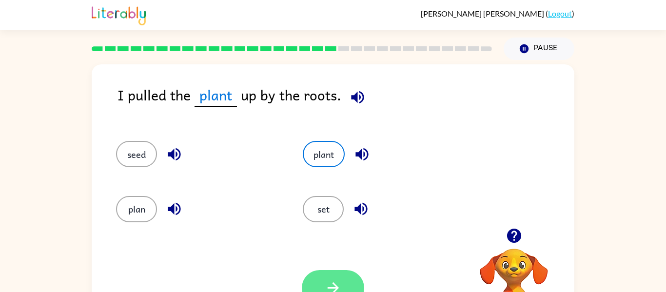
click at [343, 276] on button "button" at bounding box center [333, 288] width 62 height 36
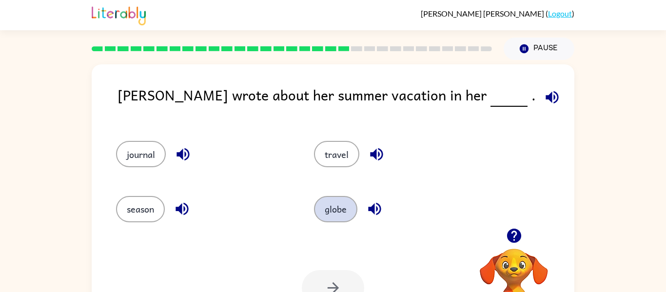
click at [324, 210] on button "globe" at bounding box center [335, 209] width 43 height 26
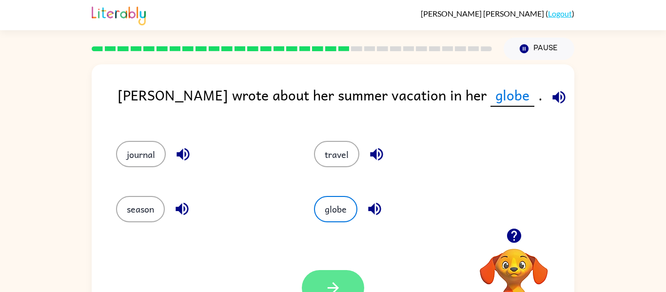
click at [342, 273] on button "button" at bounding box center [333, 288] width 62 height 36
